Goal: Transaction & Acquisition: Purchase product/service

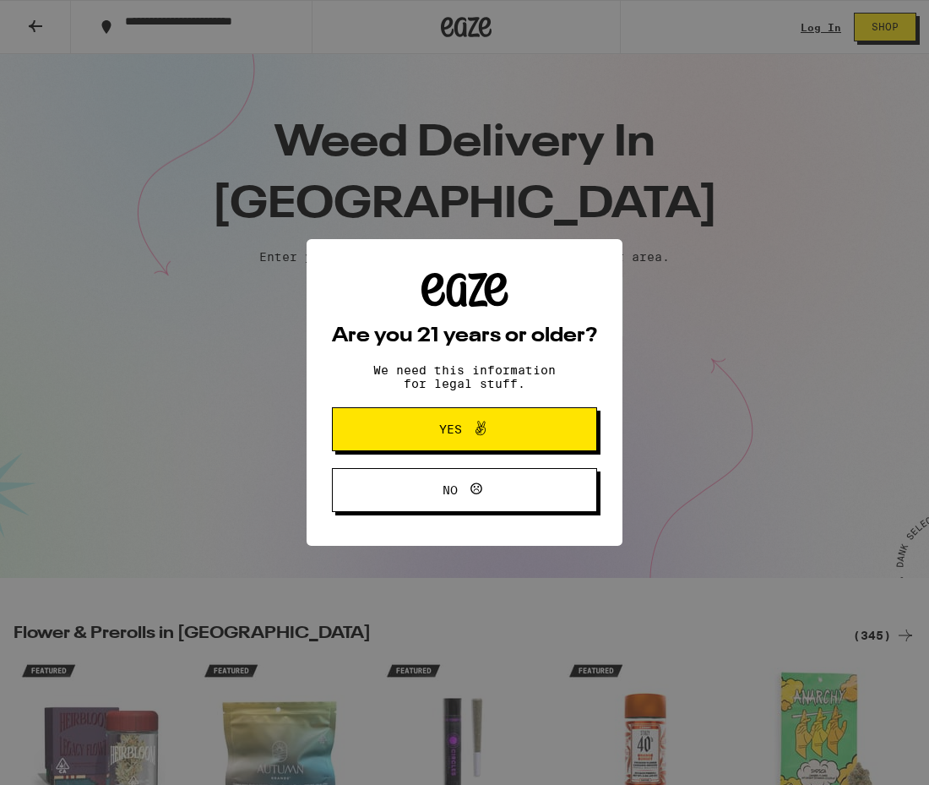
click at [492, 438] on span "Yes" at bounding box center [464, 429] width 128 height 22
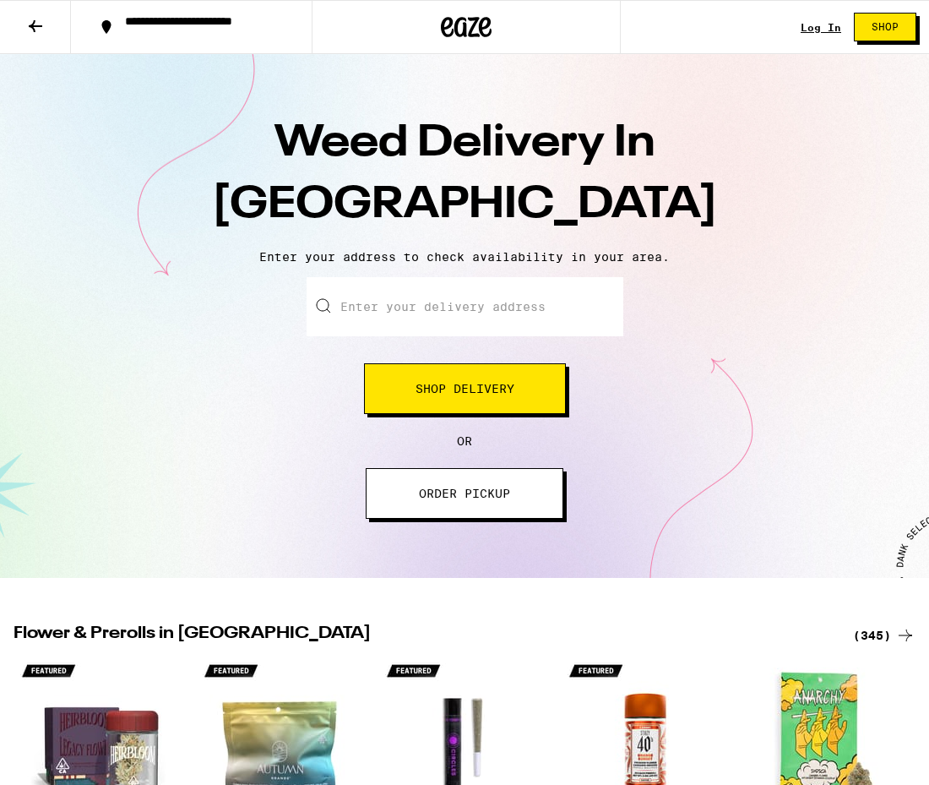
click at [414, 303] on input "Enter your delivery address" at bounding box center [465, 306] width 317 height 59
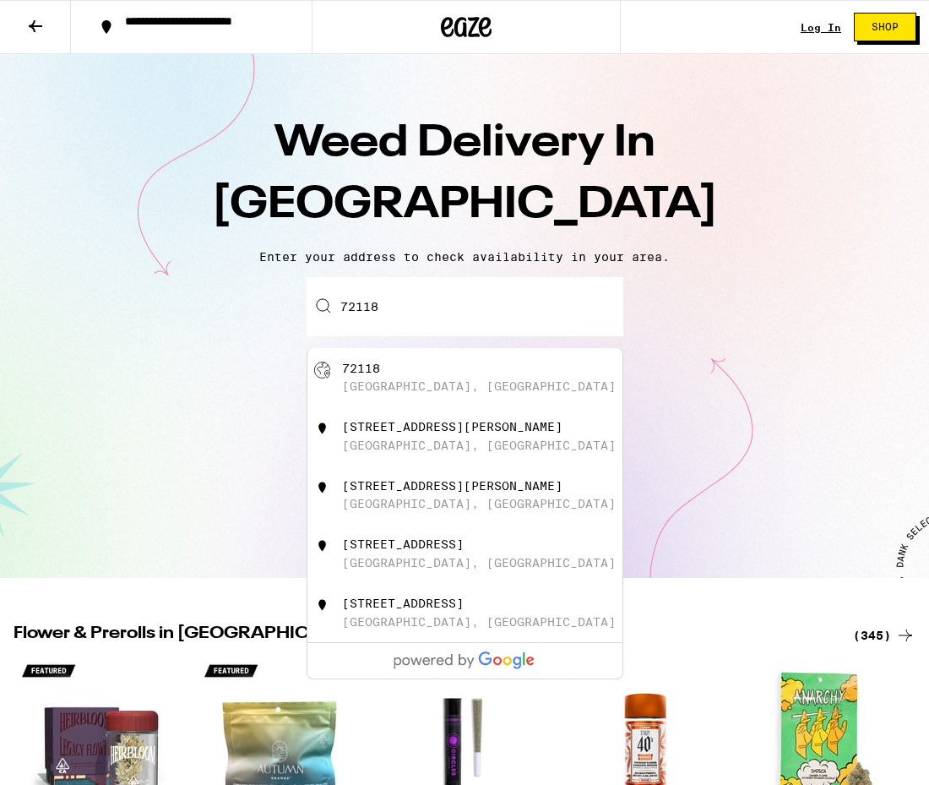
click at [410, 374] on div "[GEOGRAPHIC_DATA], [GEOGRAPHIC_DATA]" at bounding box center [493, 378] width 302 height 32
type input "[GEOGRAPHIC_DATA]"
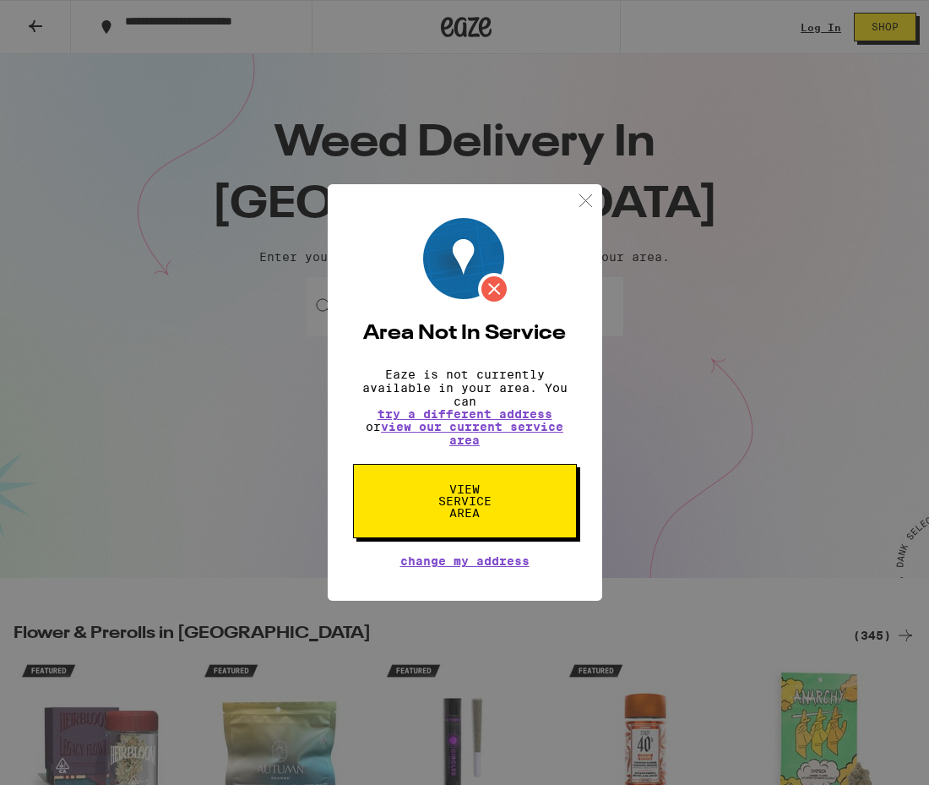
click at [591, 204] on img at bounding box center [585, 200] width 21 height 21
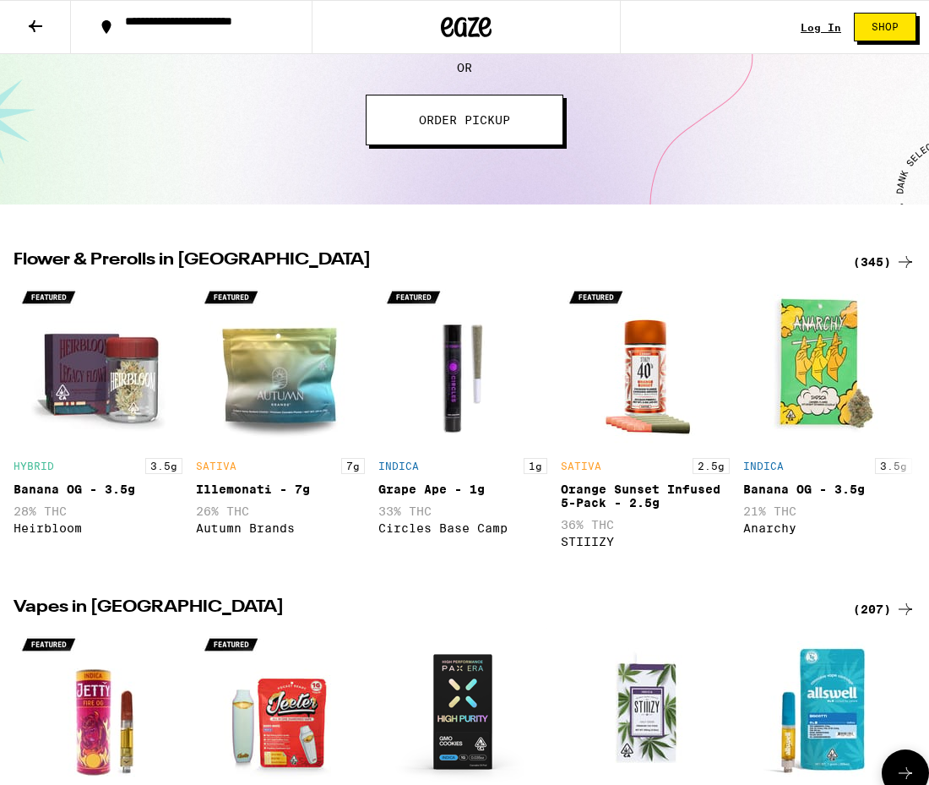
scroll to position [360, 0]
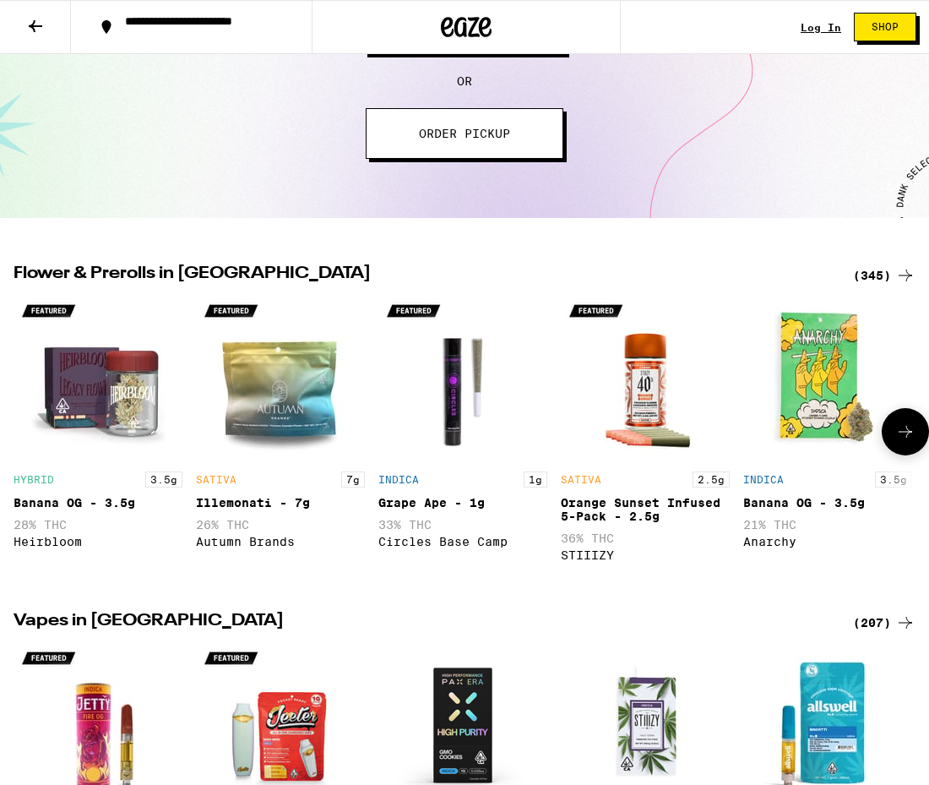
click at [801, 418] on img "Open page for Banana OG - 3.5g from Anarchy" at bounding box center [827, 378] width 169 height 169
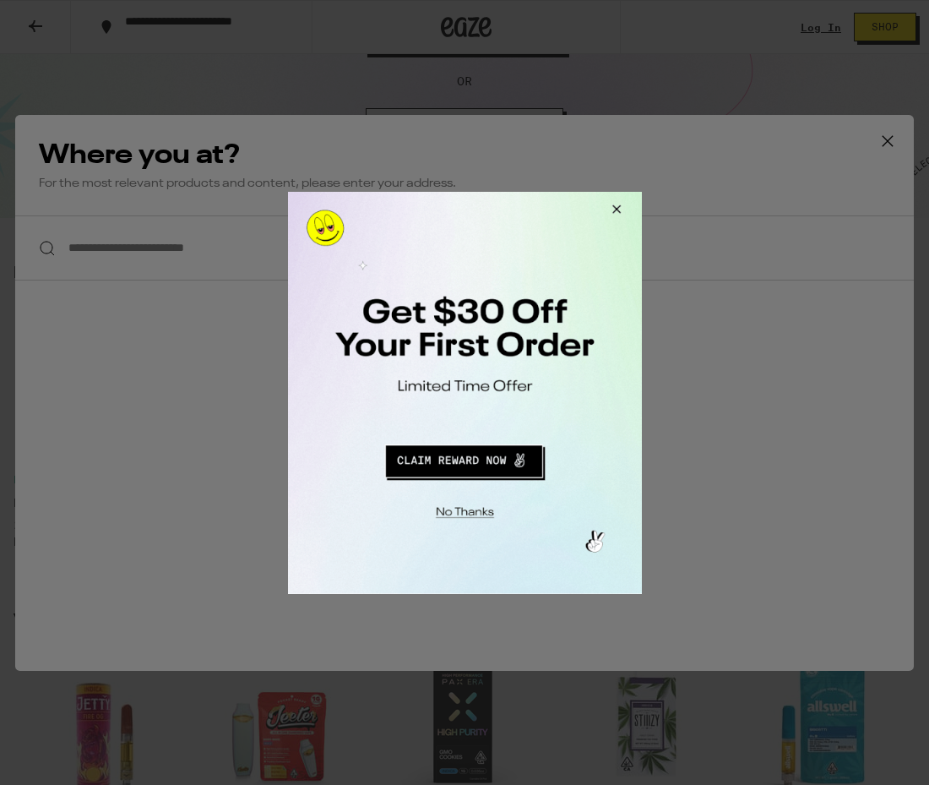
click at [621, 215] on button "Close Modal" at bounding box center [613, 211] width 46 height 41
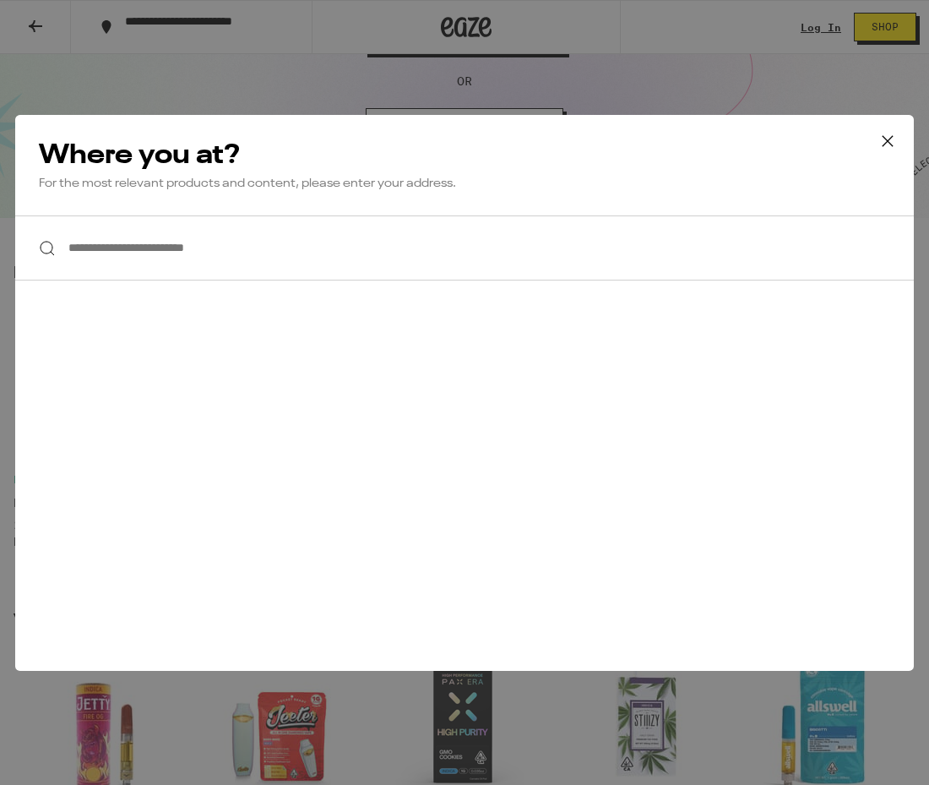
click at [898, 144] on icon at bounding box center [887, 140] width 25 height 25
